Goal: Navigation & Orientation: Find specific page/section

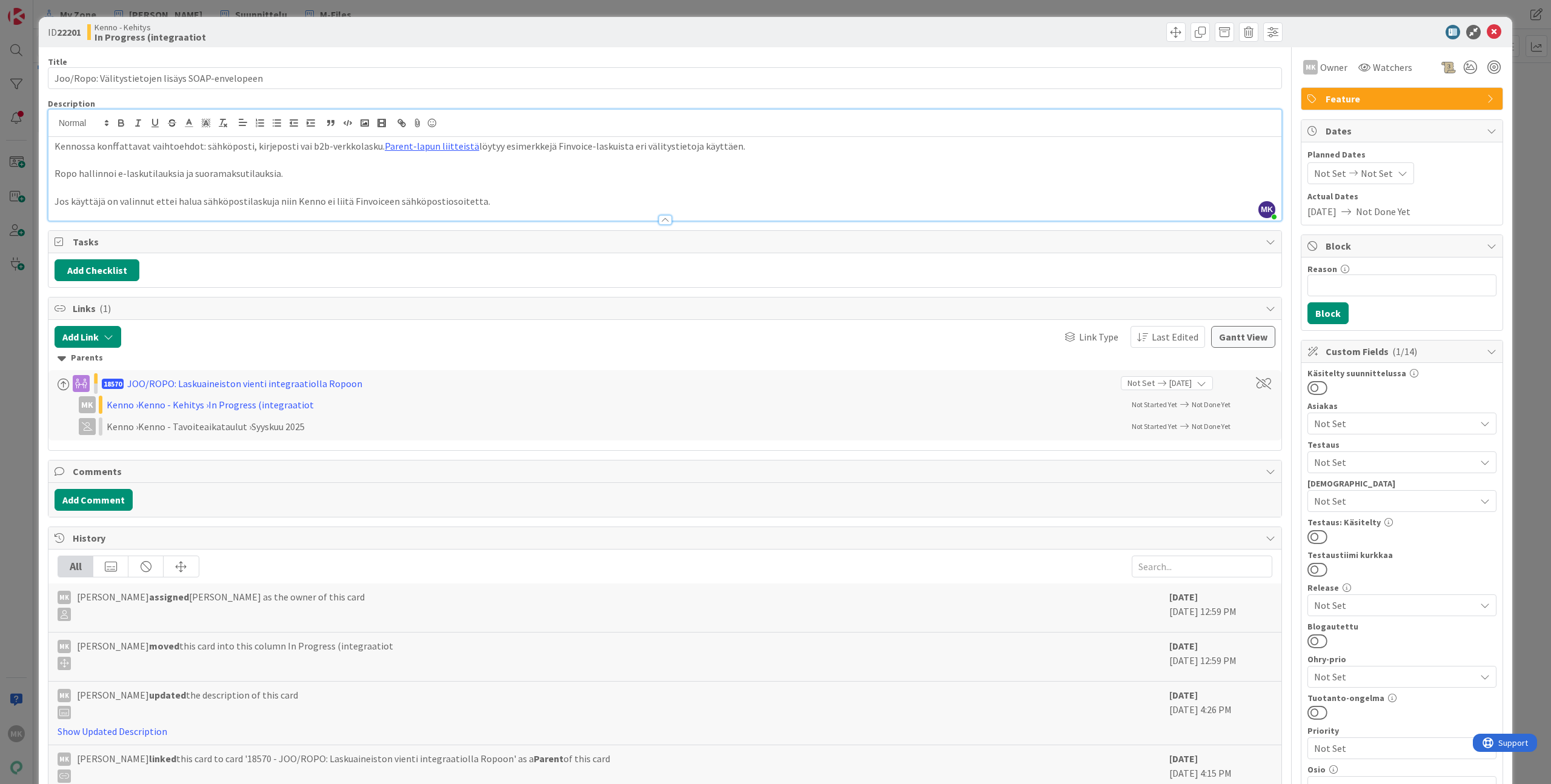
scroll to position [441, 0]
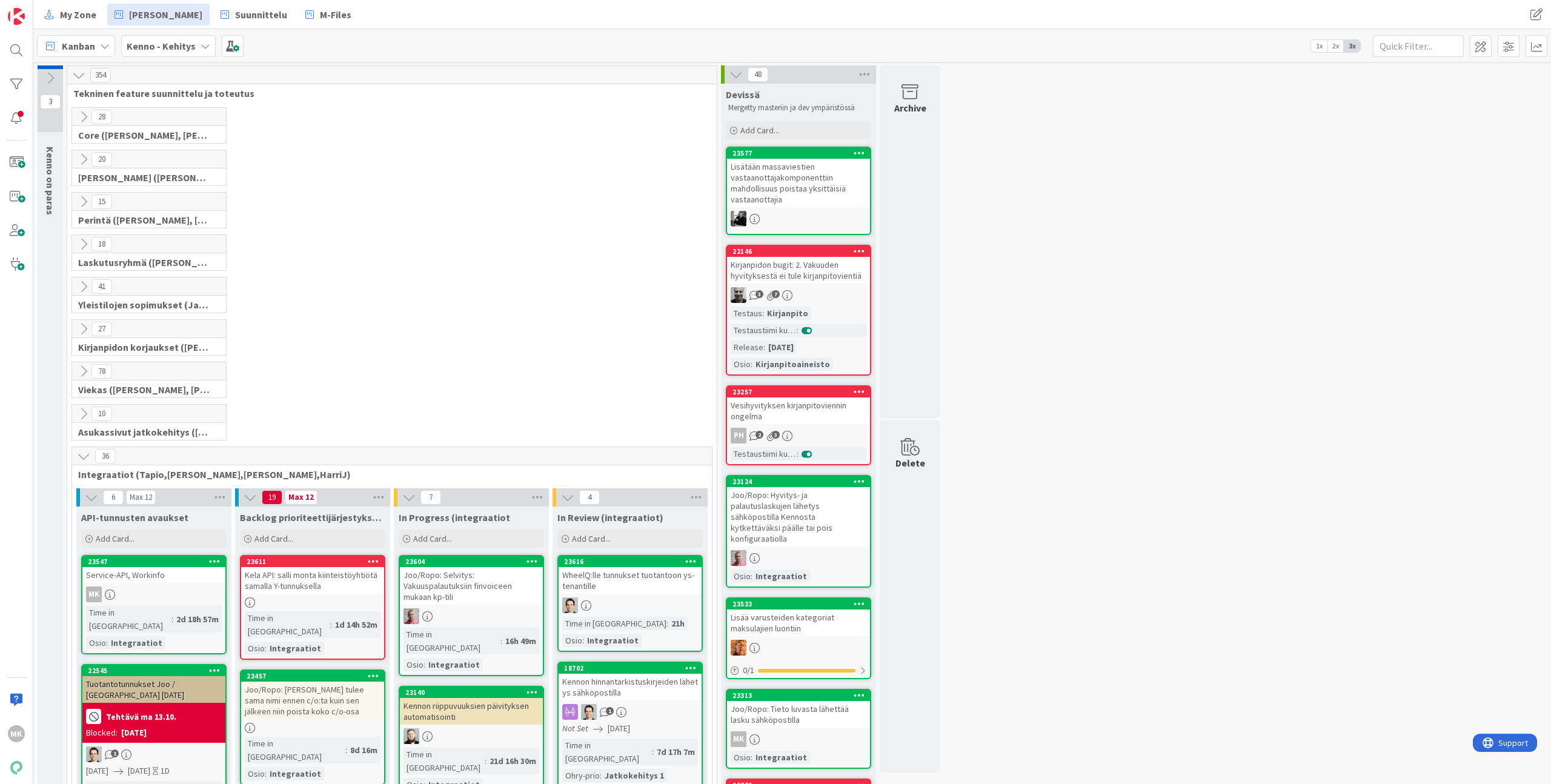
scroll to position [333, 0]
